Goal: Task Accomplishment & Management: Use online tool/utility

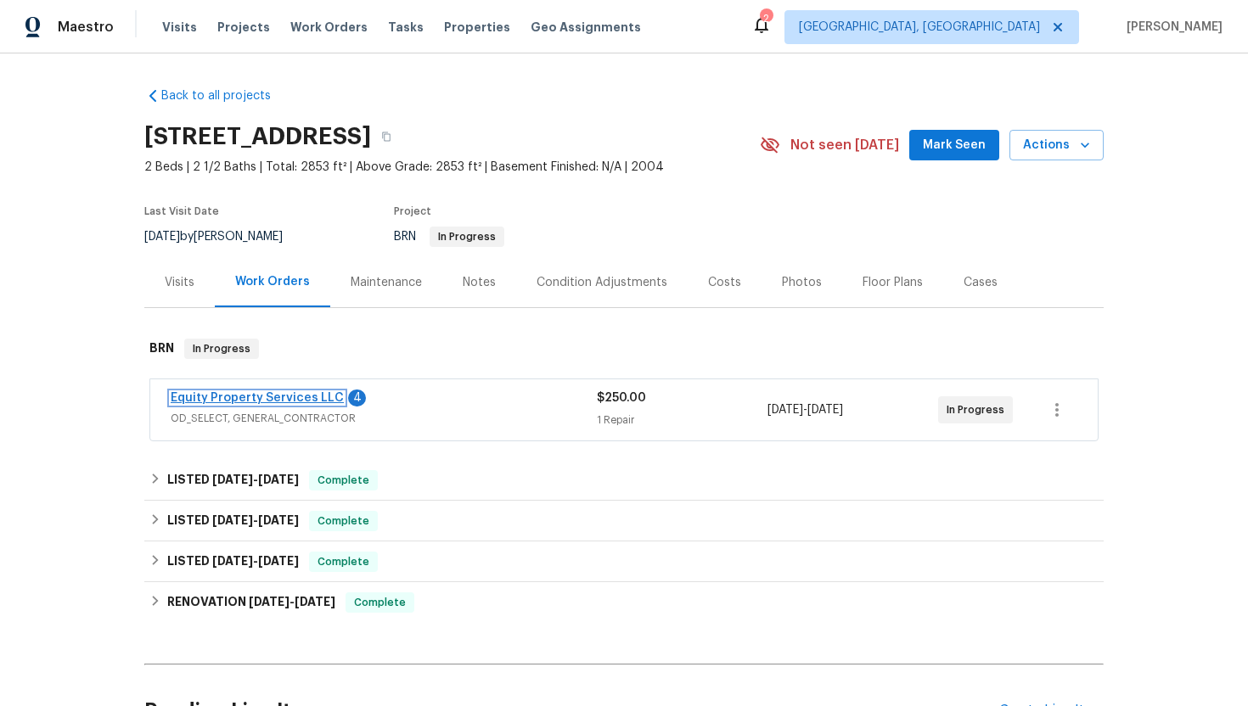
click at [286, 398] on link "Equity Property Services LLC" at bounding box center [257, 398] width 173 height 12
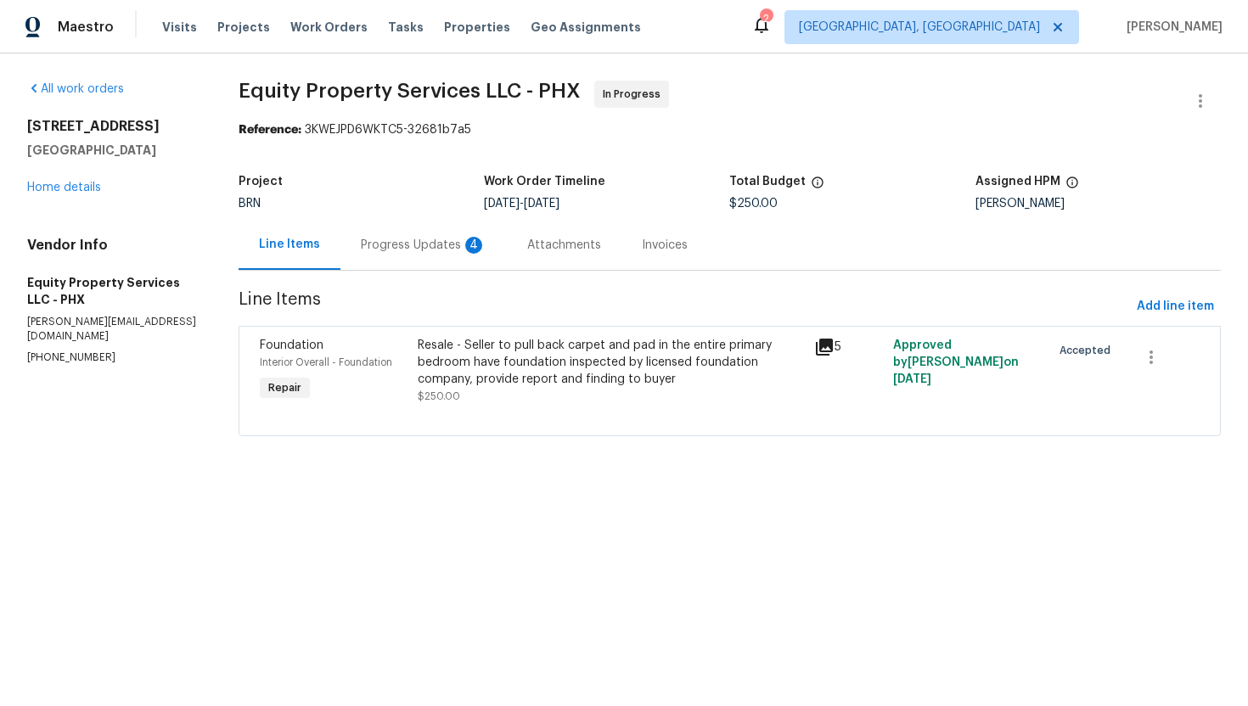
click at [465, 247] on div "4" at bounding box center [473, 245] width 17 height 17
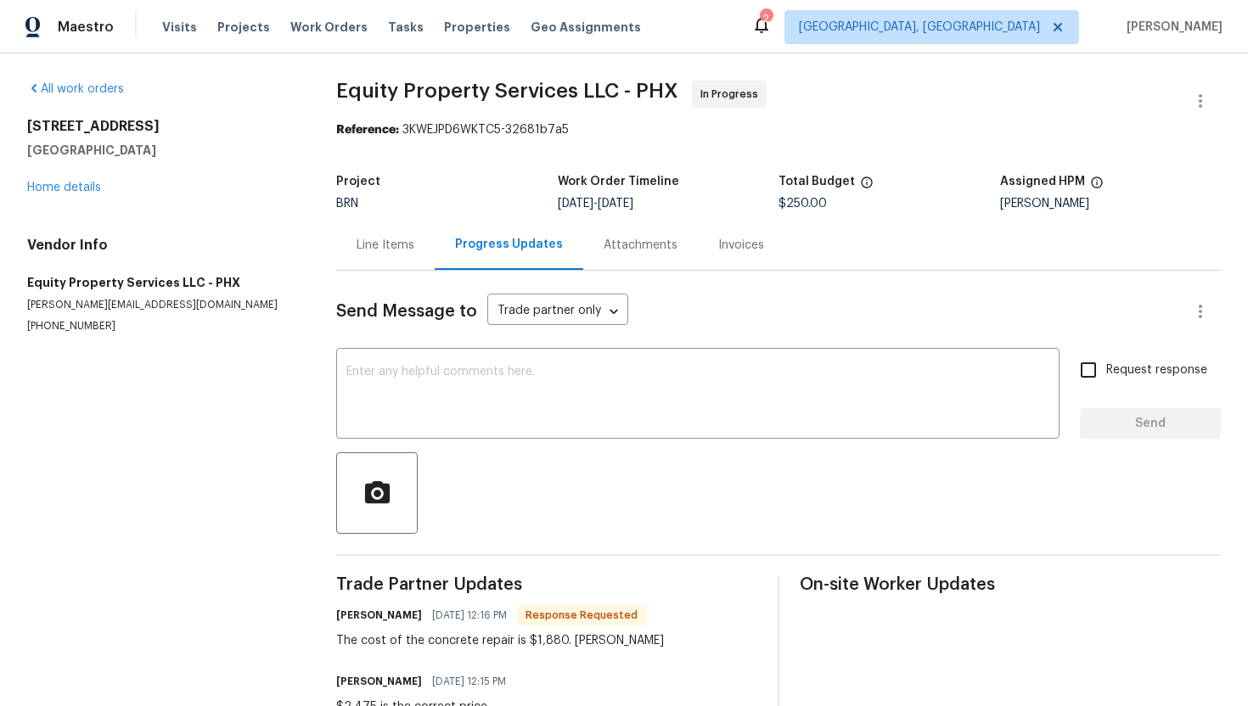
click at [392, 250] on div "Line Items" at bounding box center [385, 245] width 58 height 17
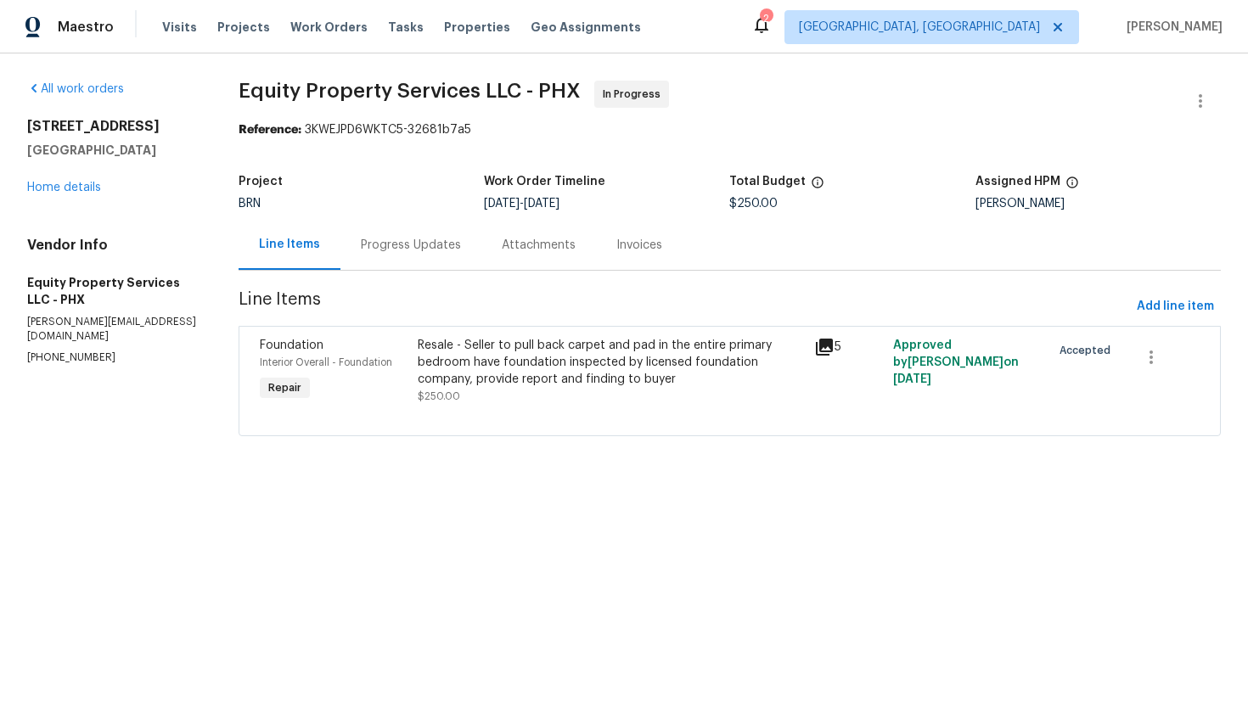
click at [435, 244] on div "Progress Updates" at bounding box center [411, 245] width 100 height 17
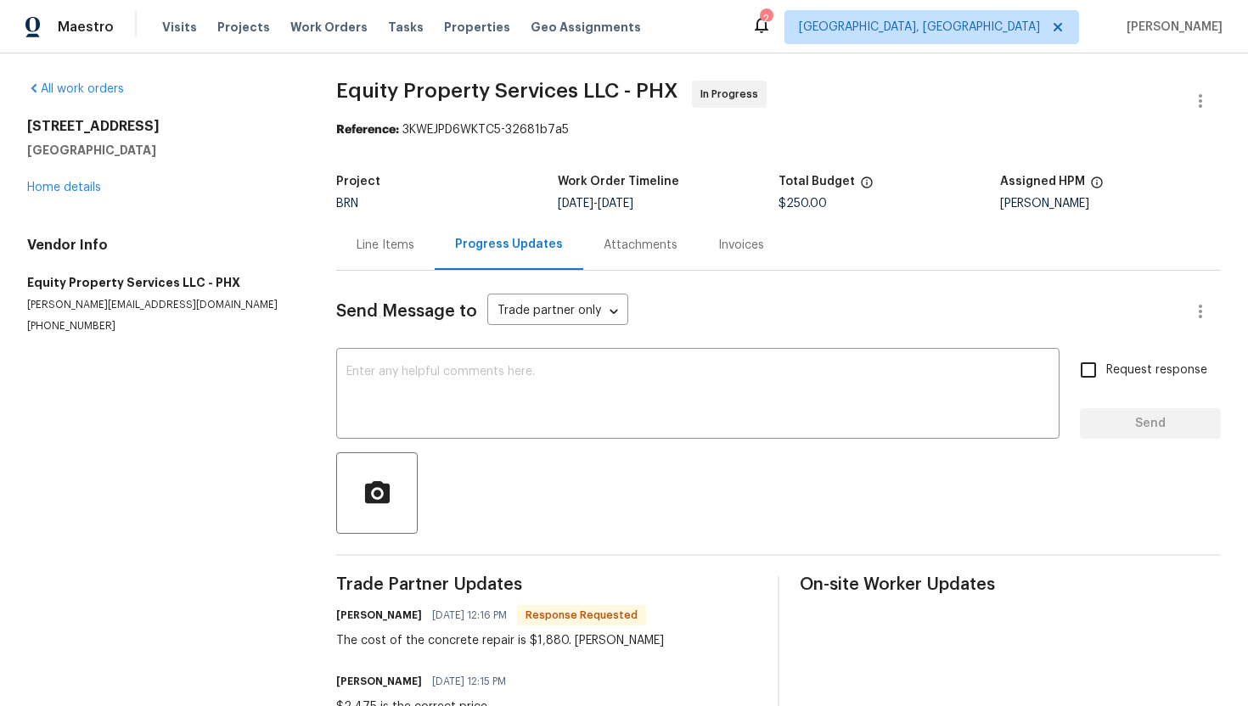
click at [381, 252] on div "Line Items" at bounding box center [385, 245] width 58 height 17
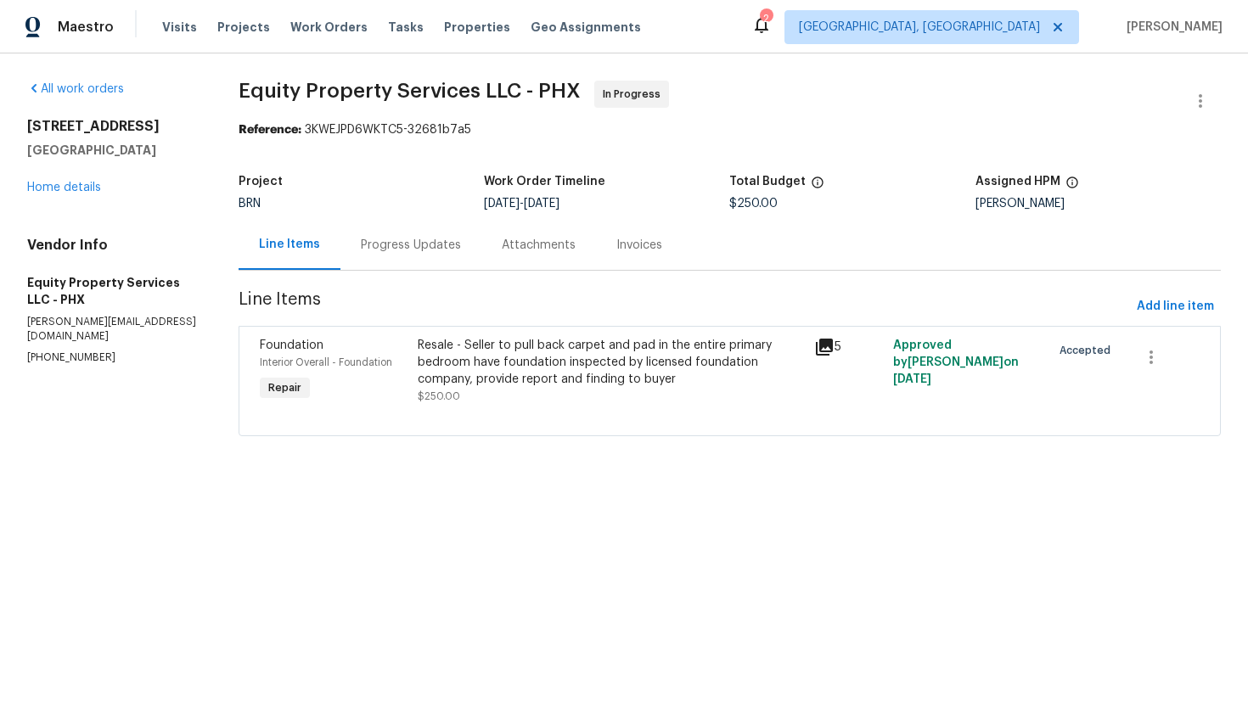
click at [564, 364] on div "Resale - Seller to pull back carpet and pad in the entire primary bedroom have …" at bounding box center [610, 362] width 385 height 51
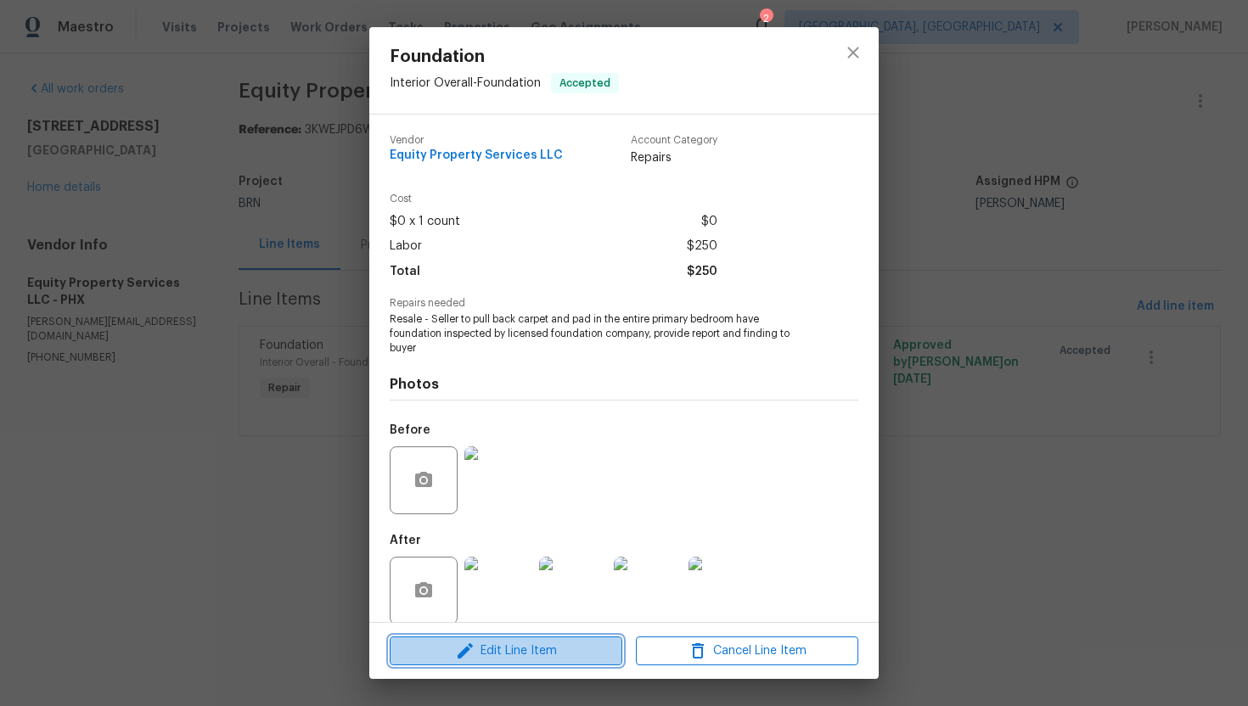
click at [475, 644] on span "Edit Line Item" at bounding box center [506, 651] width 222 height 21
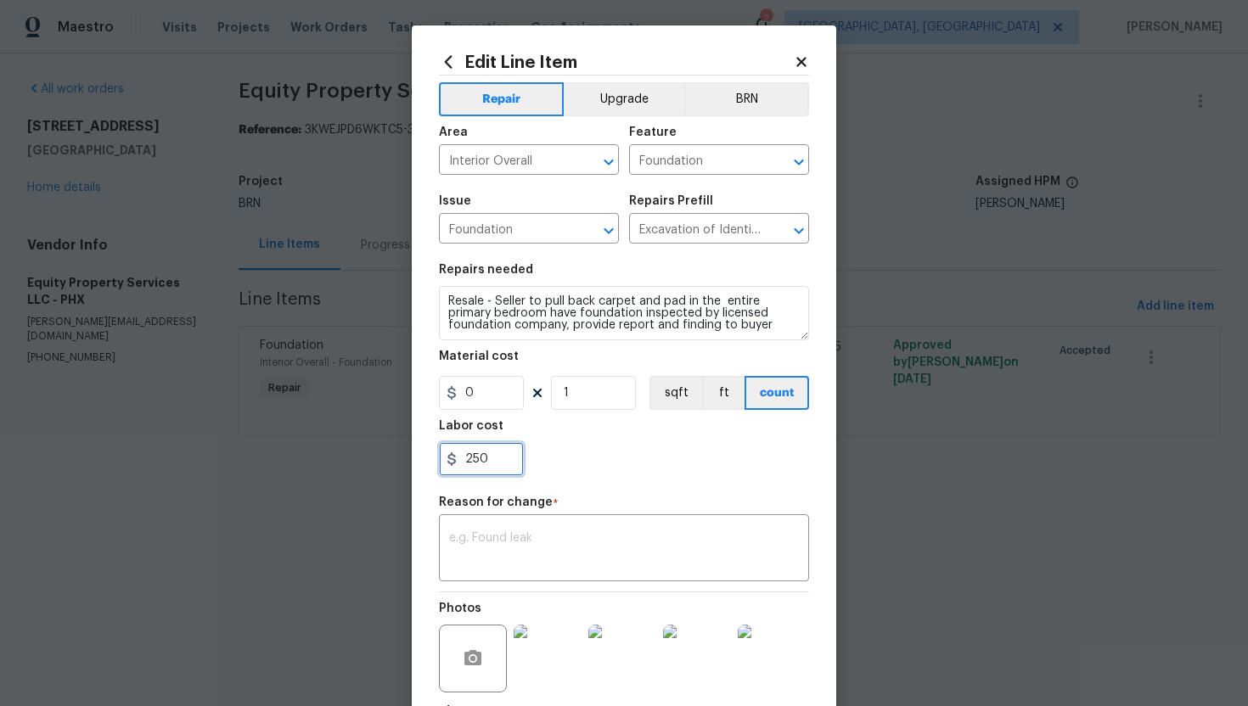
drag, startPoint x: 463, startPoint y: 461, endPoint x: 513, endPoint y: 463, distance: 50.1
click at [513, 463] on input "250" at bounding box center [481, 459] width 85 height 34
type input "1880"
